Goal: Navigation & Orientation: Understand site structure

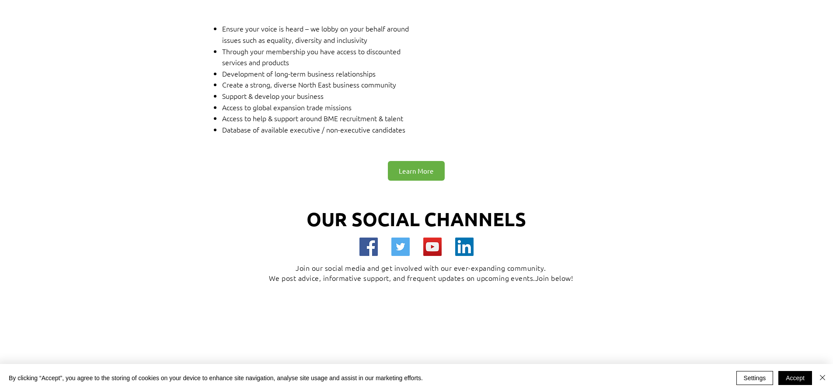
scroll to position [3019, 0]
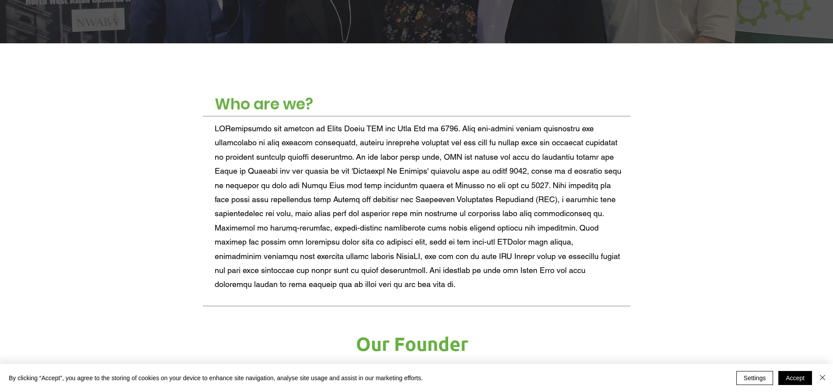
scroll to position [306, 0]
